Goal: Task Accomplishment & Management: Manage account settings

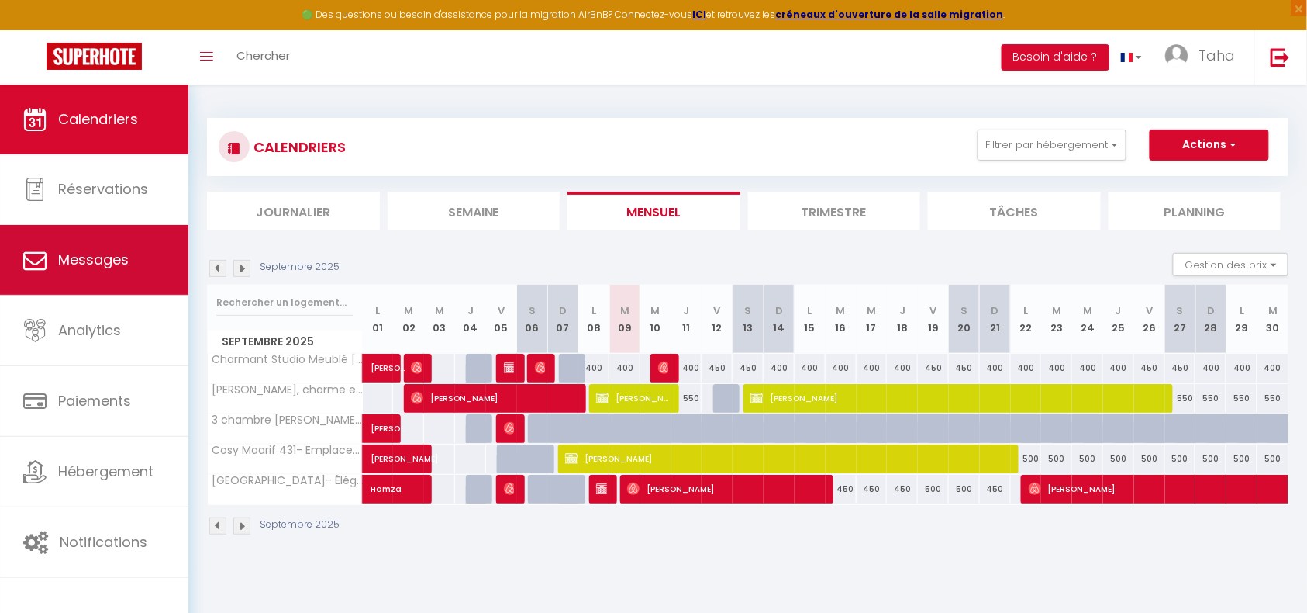
click at [85, 246] on link "Messages" at bounding box center [94, 260] width 188 height 70
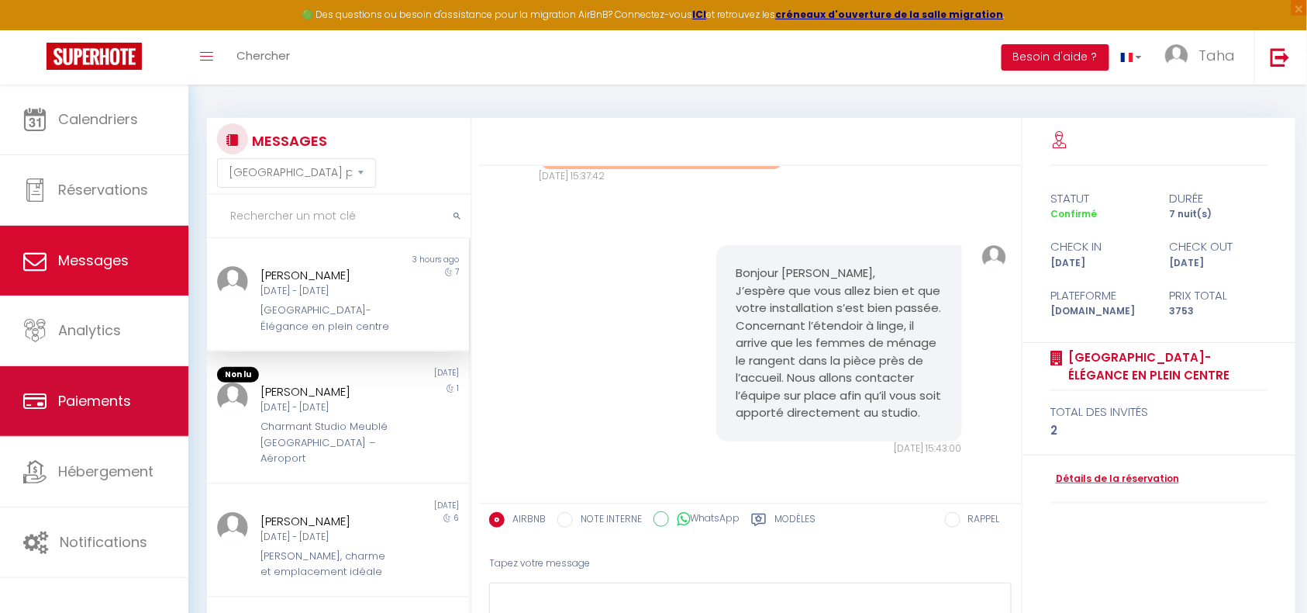
scroll to position [107, 0]
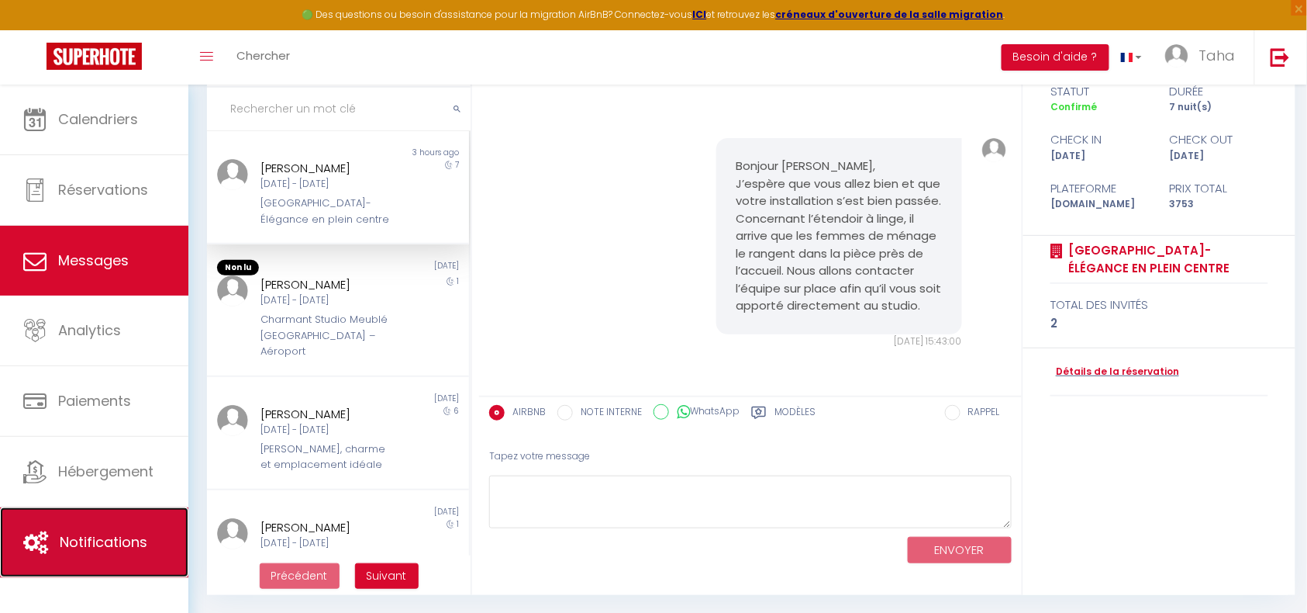
click at [85, 551] on span "Notifications" at bounding box center [104, 541] width 88 height 19
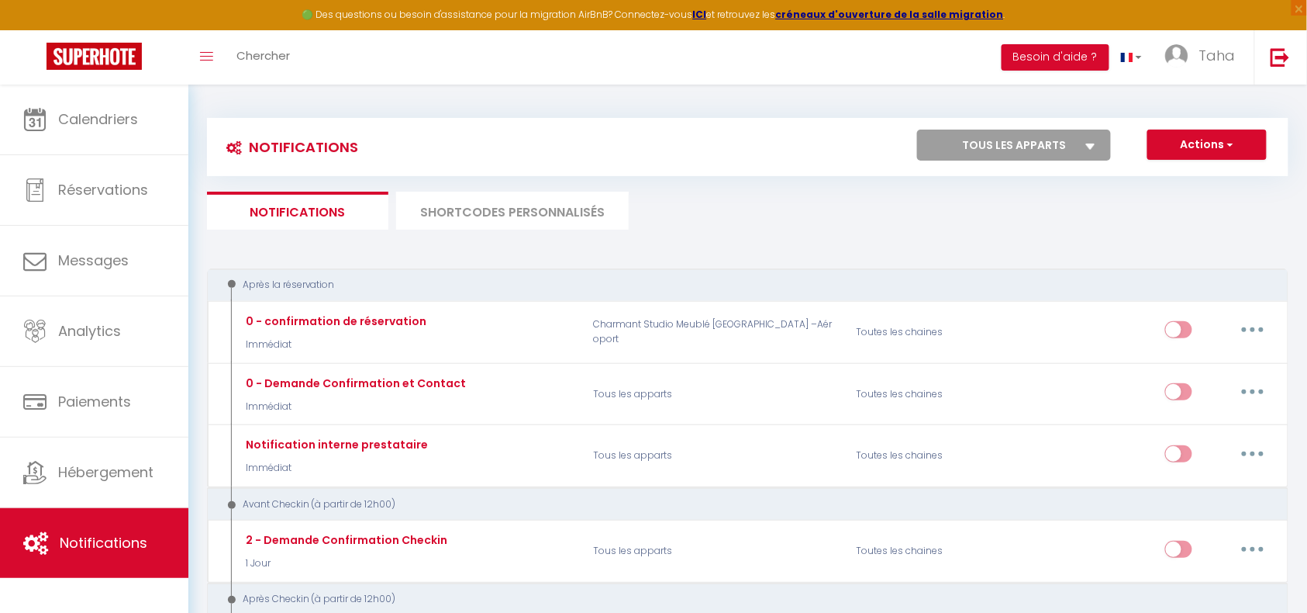
select select
checkbox input "false"
select select
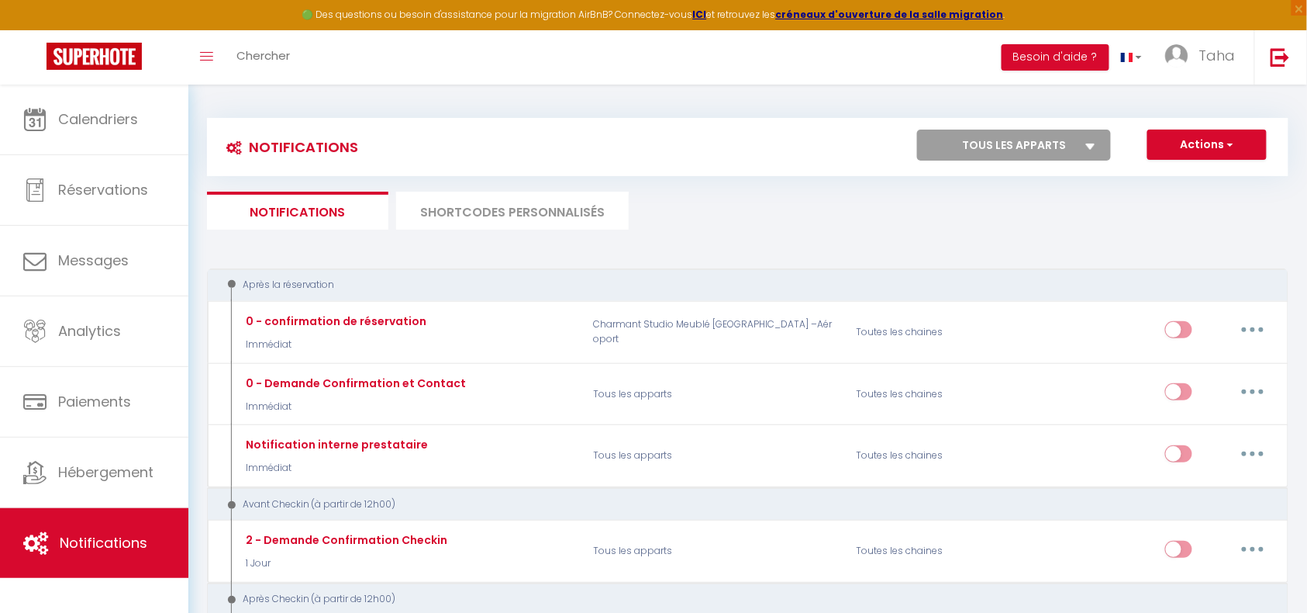
checkbox input "false"
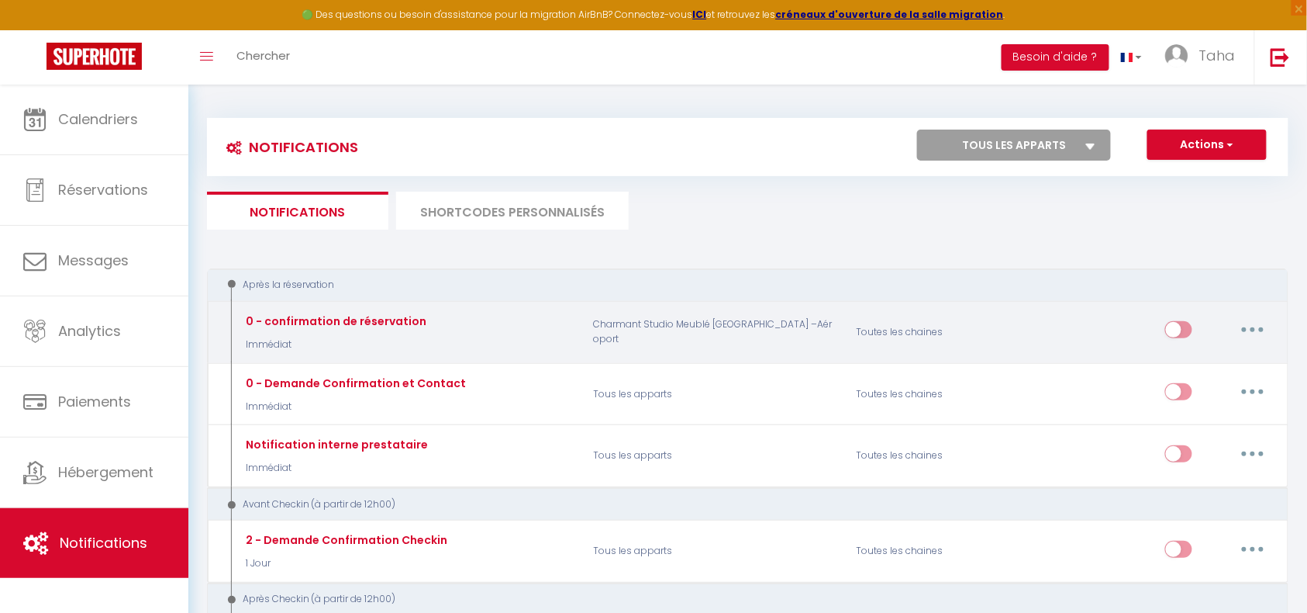
click at [1244, 324] on button "button" at bounding box center [1252, 329] width 43 height 25
click at [1194, 371] on link "Editer" at bounding box center [1212, 365] width 115 height 26
type input "0 - confirmation de réservation"
select select "notification"
select select "Immédiat"
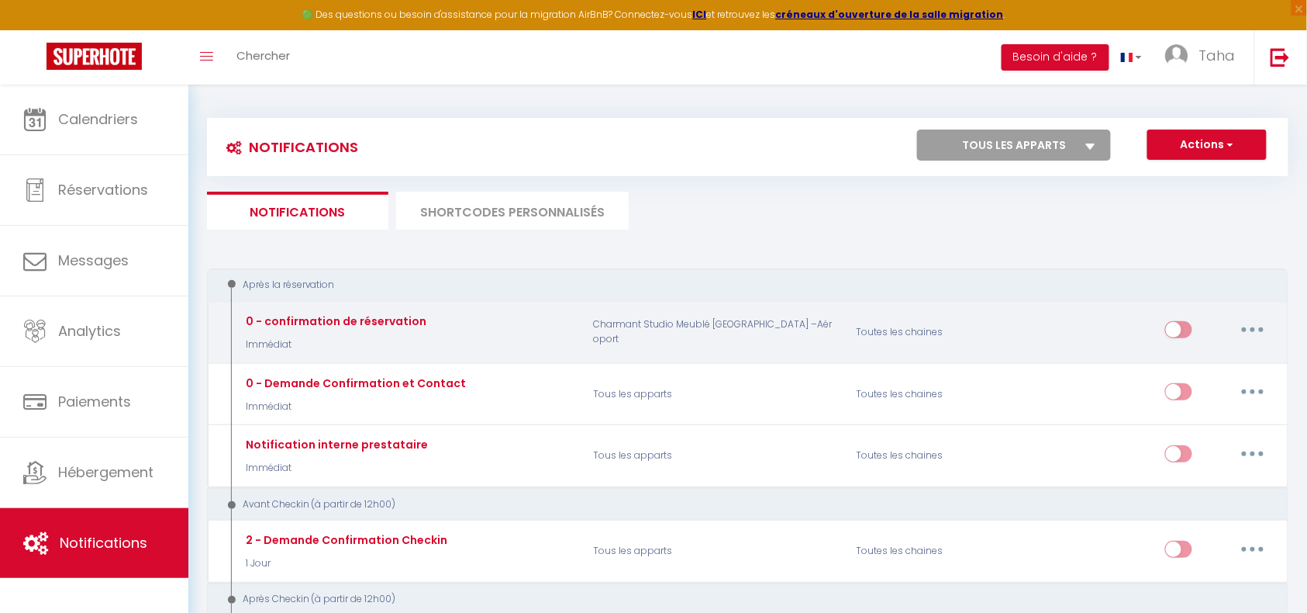
select select "if_booking_is_paid"
checkbox input "true"
checkbox input "false"
radio input "true"
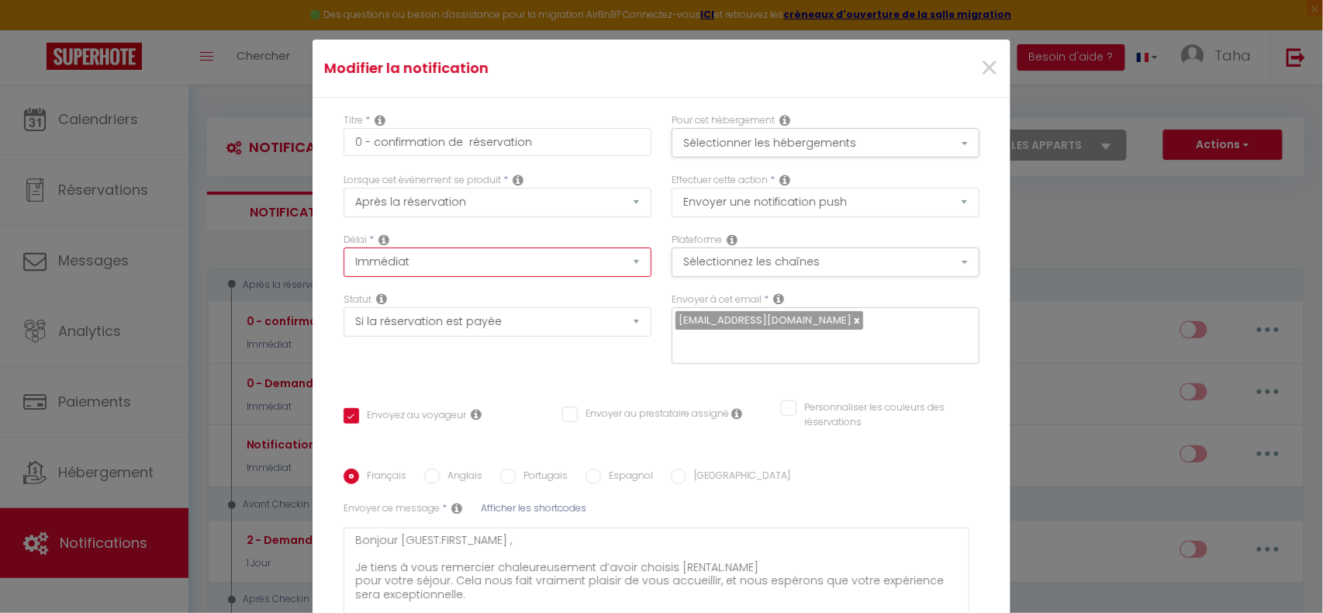
click at [606, 253] on select "Immédiat + 10 Minutes + 1 Heure + 2 Heures + 3 Heures + 4 Heures + 5 Heures + 6…" at bounding box center [497, 261] width 308 height 29
select select "10 Minutes"
click at [343, 247] on select "Immédiat + 10 Minutes + 1 Heure + 2 Heures + 3 Heures + 4 Heures + 5 Heures + 6…" at bounding box center [497, 261] width 308 height 29
checkbox input "true"
checkbox input "false"
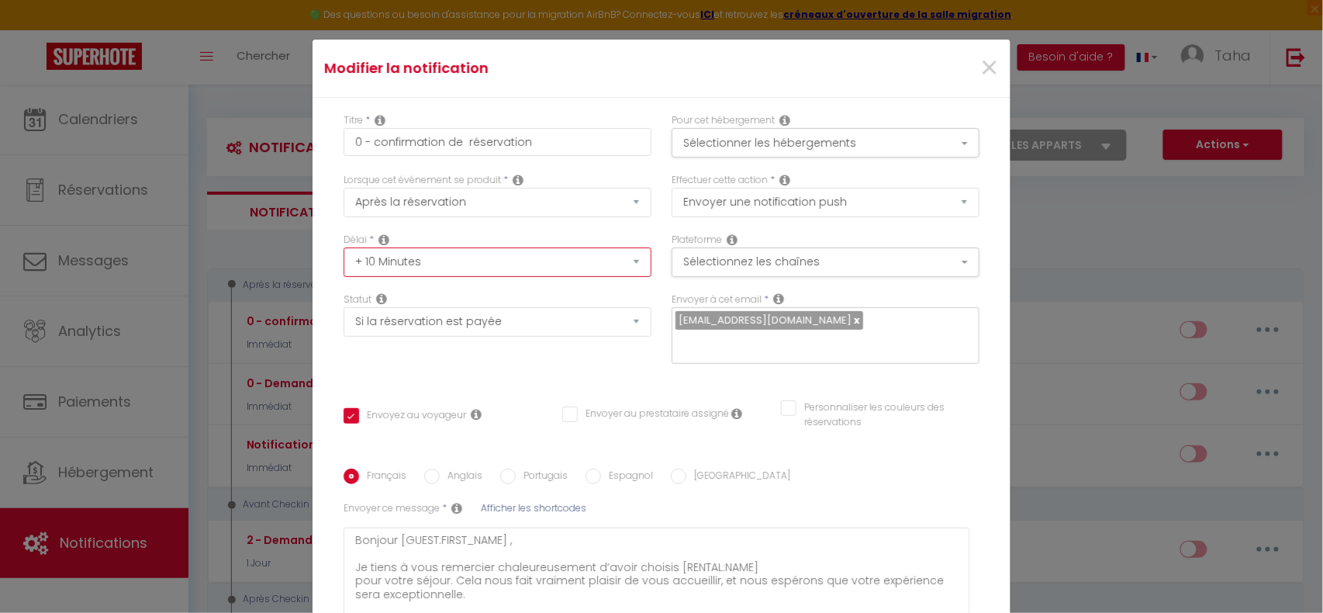
checkbox input "false"
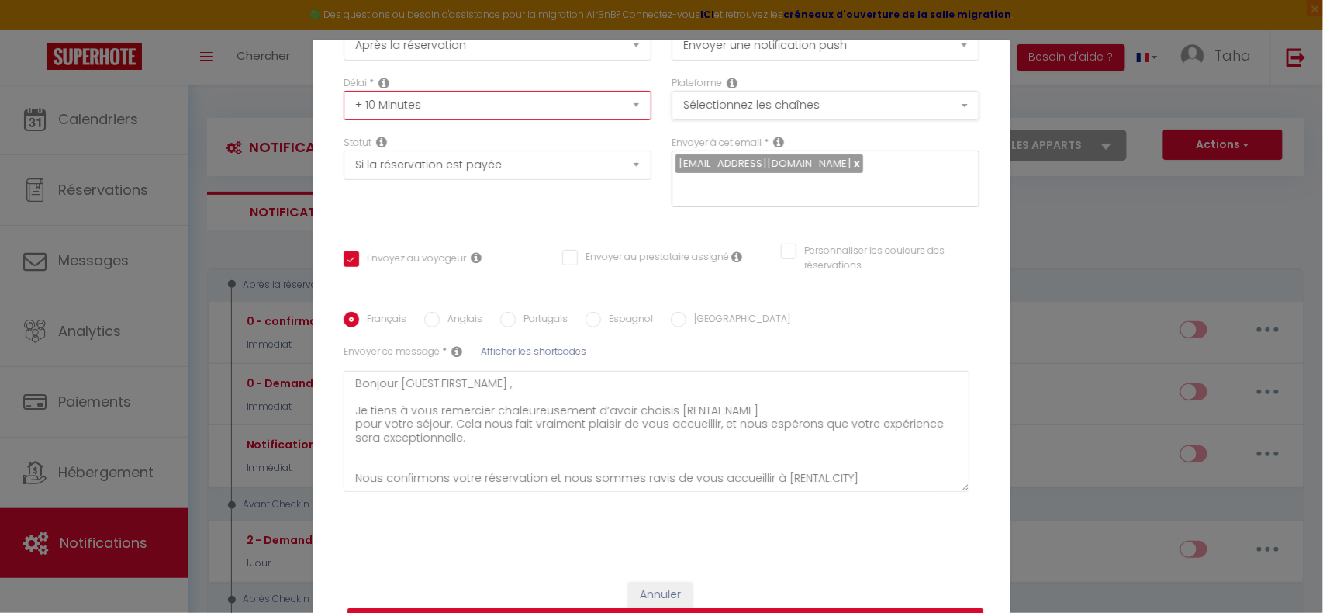
scroll to position [33, 0]
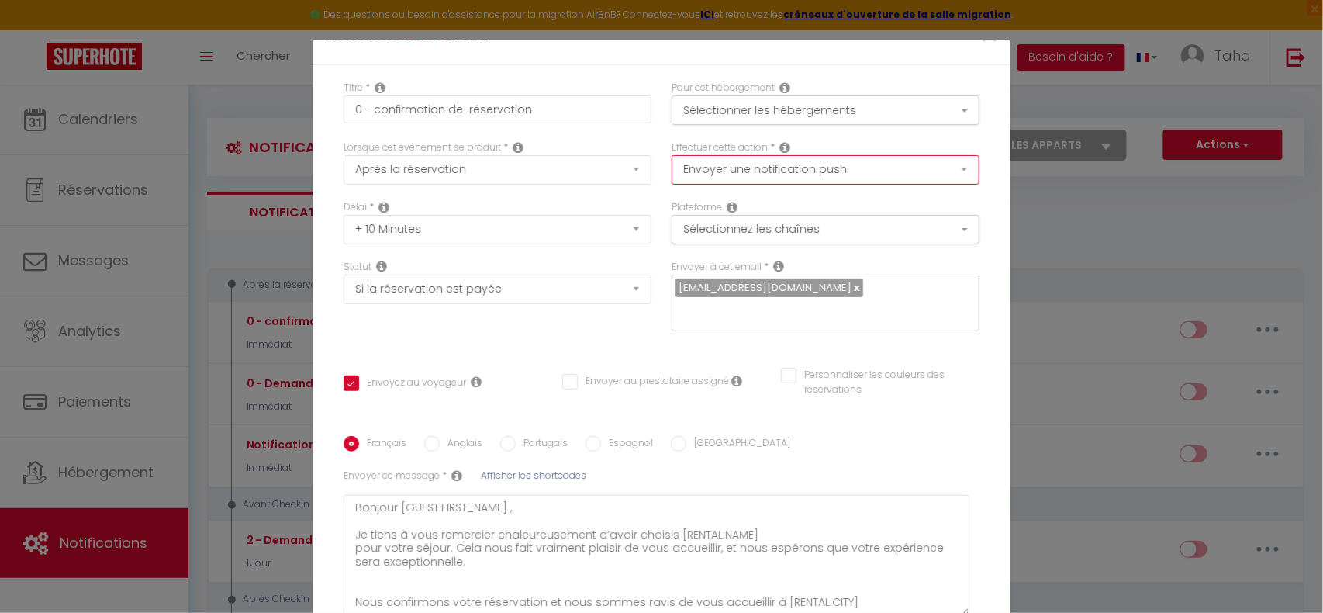
click at [745, 161] on select "Envoyer un email Envoyer un SMS Envoyer une notification push" at bounding box center [825, 169] width 308 height 29
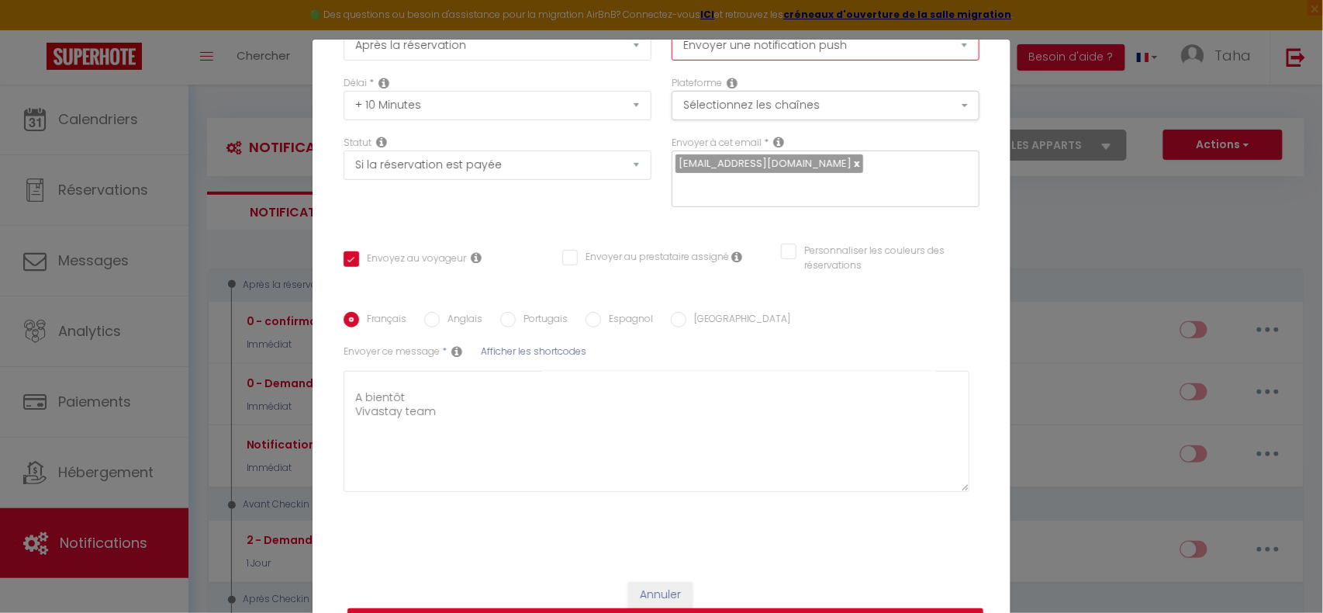
scroll to position [78, 0]
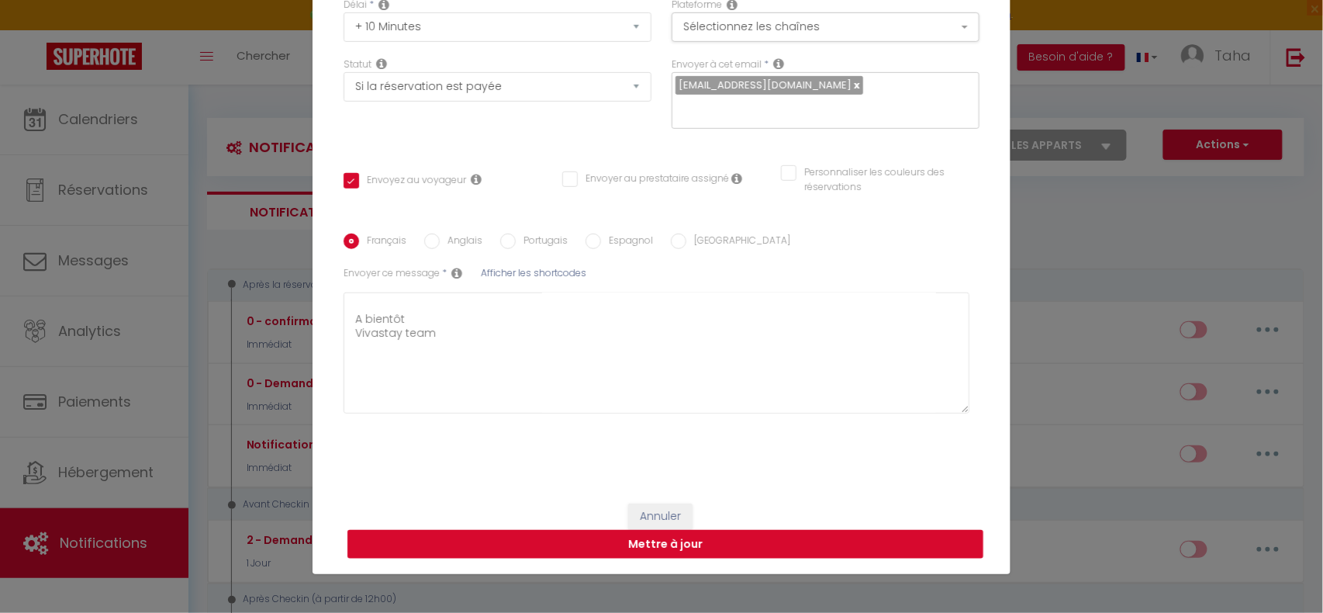
click at [705, 546] on button "Mettre à jour" at bounding box center [665, 544] width 636 height 29
checkbox input "true"
checkbox input "false"
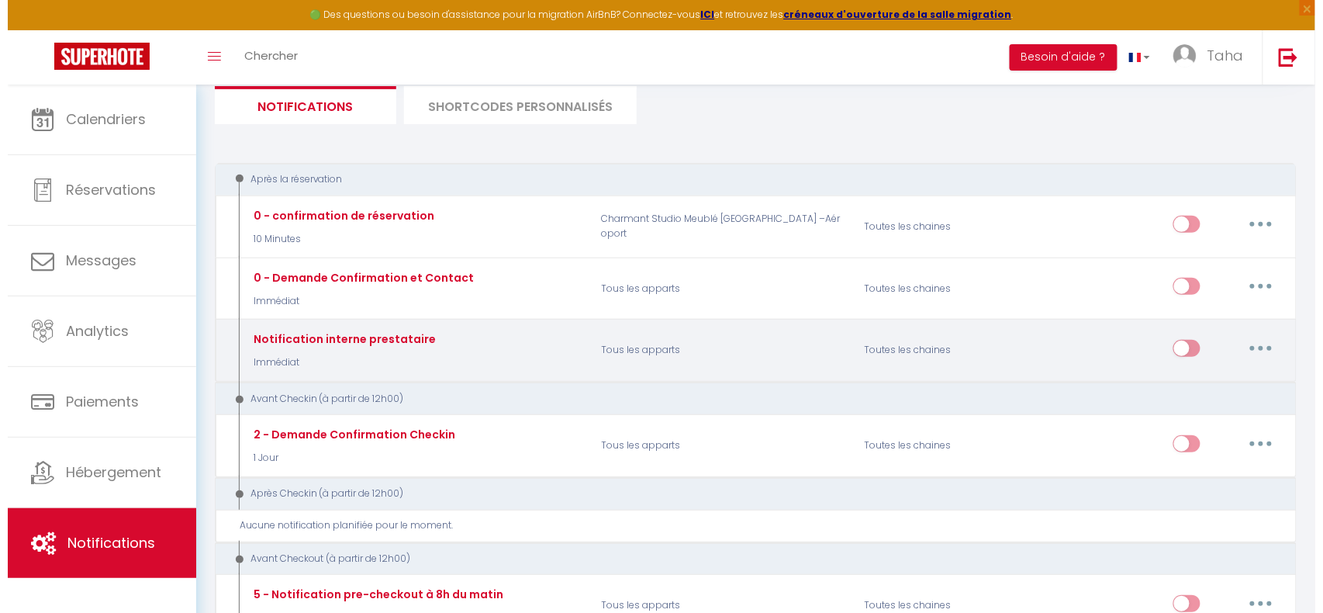
scroll to position [106, 0]
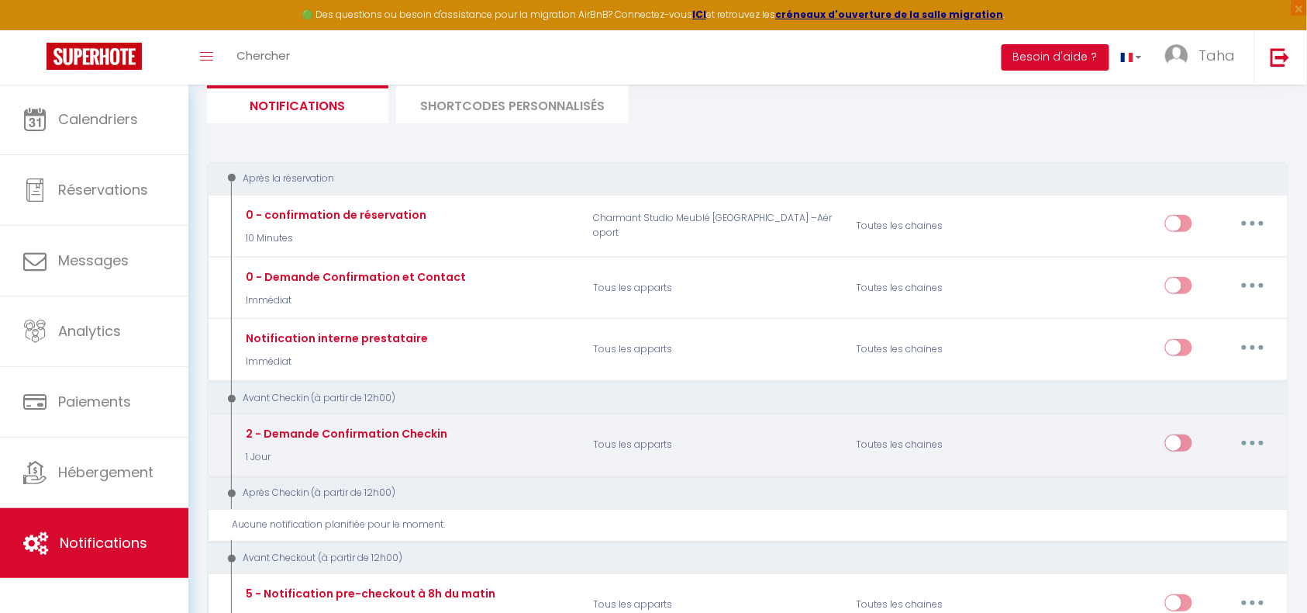
click at [1250, 438] on button "button" at bounding box center [1252, 442] width 43 height 25
click at [1211, 478] on link "Editer" at bounding box center [1212, 477] width 115 height 26
type input "2 - Demande Confirmation Checkin"
select select "1 Jour"
select select "if_booking_is_paid"
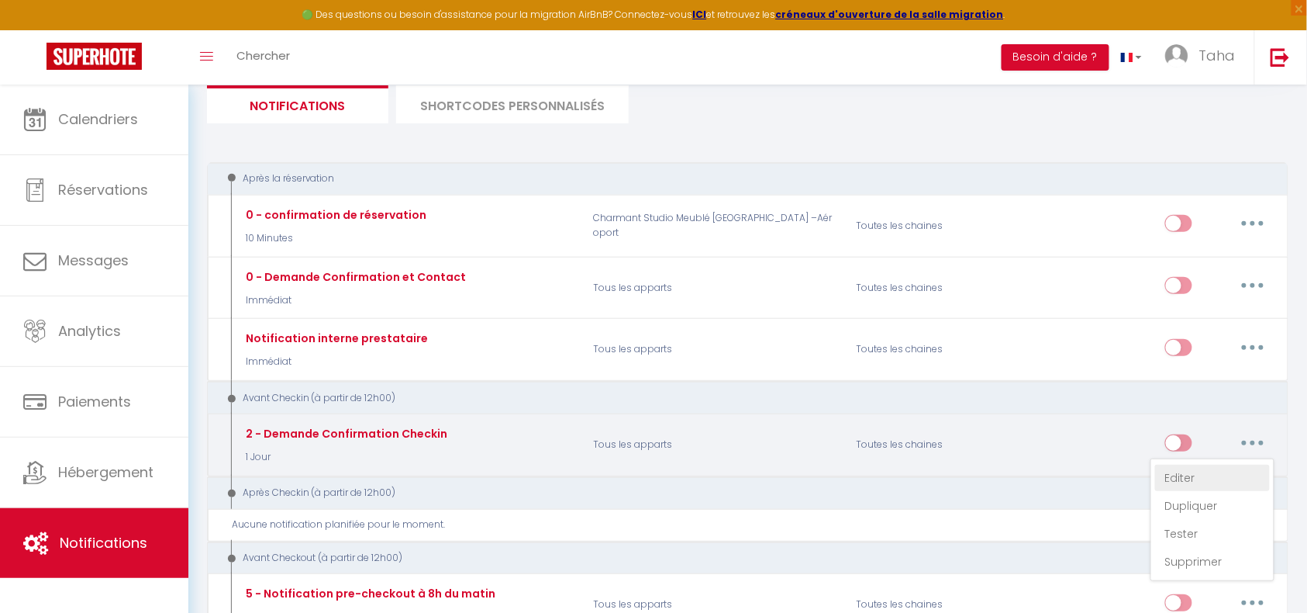
checkbox input "true"
checkbox input "false"
radio input "true"
type input "Procédure pour le checkin - [RENTAL:NAME]"
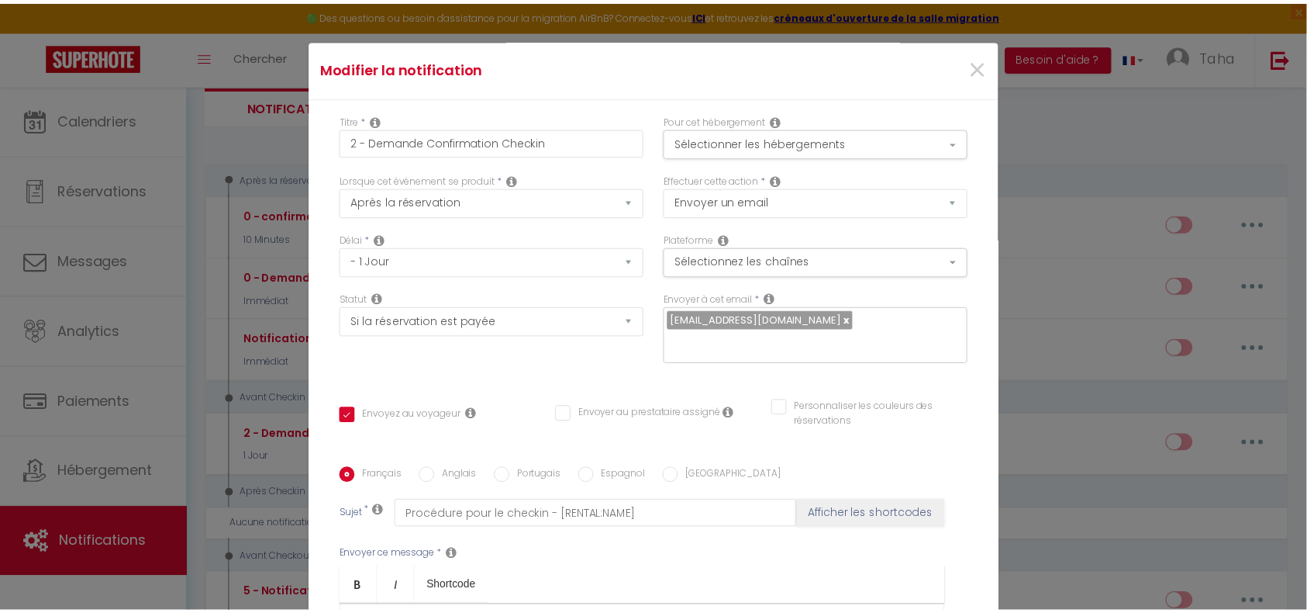
scroll to position [1, 0]
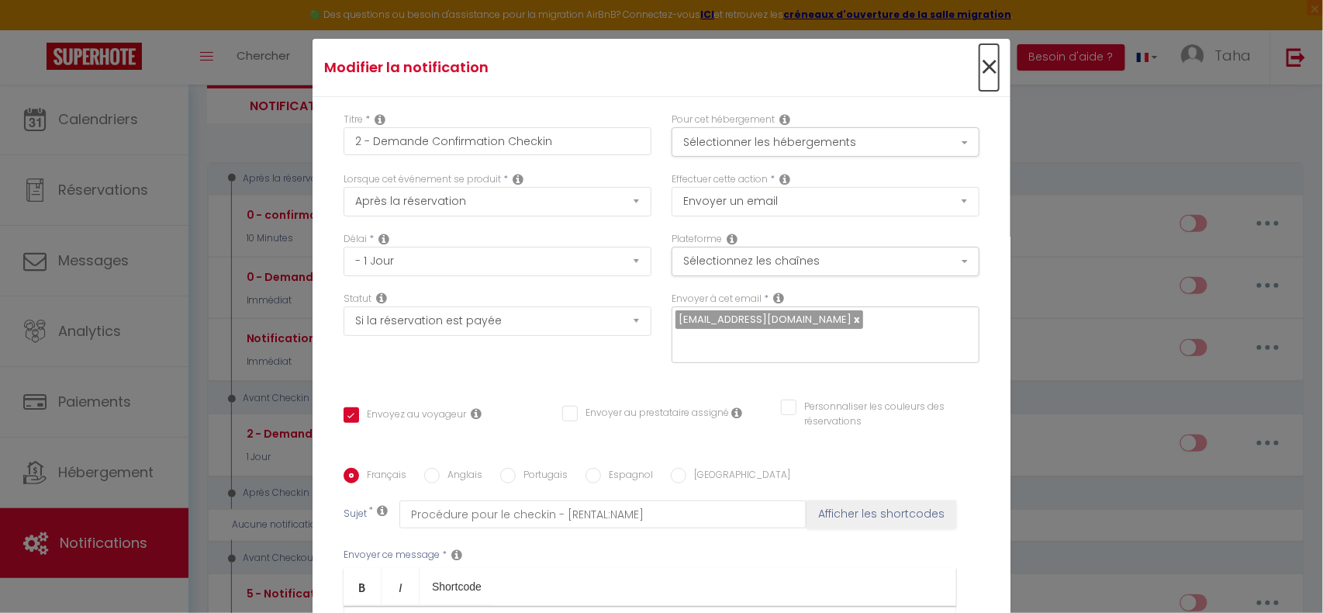
click at [979, 73] on span "×" at bounding box center [988, 67] width 19 height 47
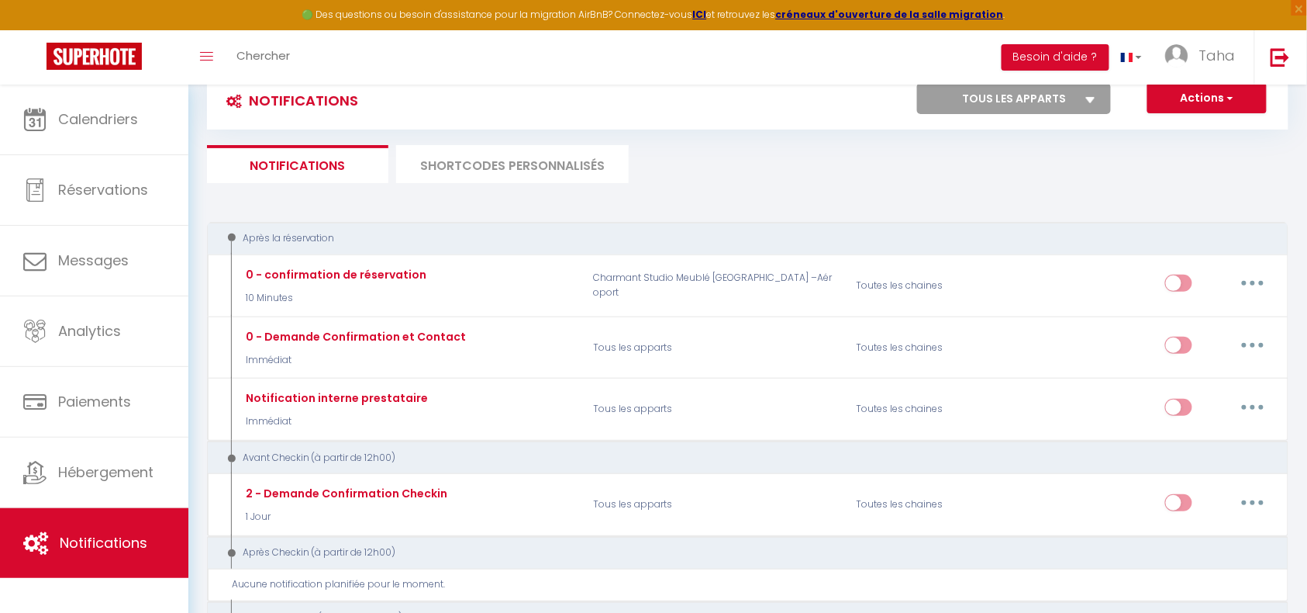
scroll to position [0, 0]
